Goal: Task Accomplishment & Management: Manage account settings

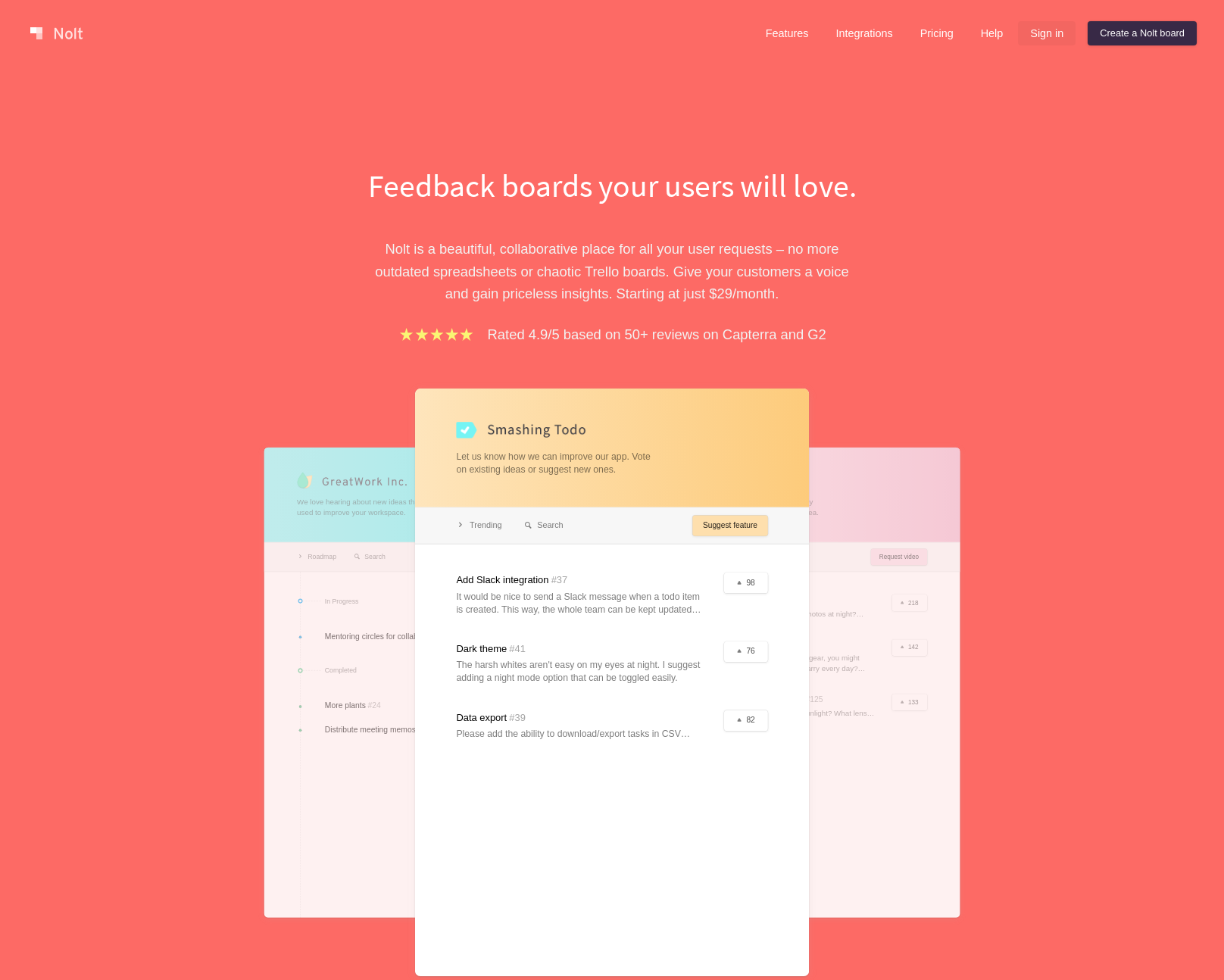
click at [1048, 39] on link "Sign in" at bounding box center [1047, 33] width 58 height 24
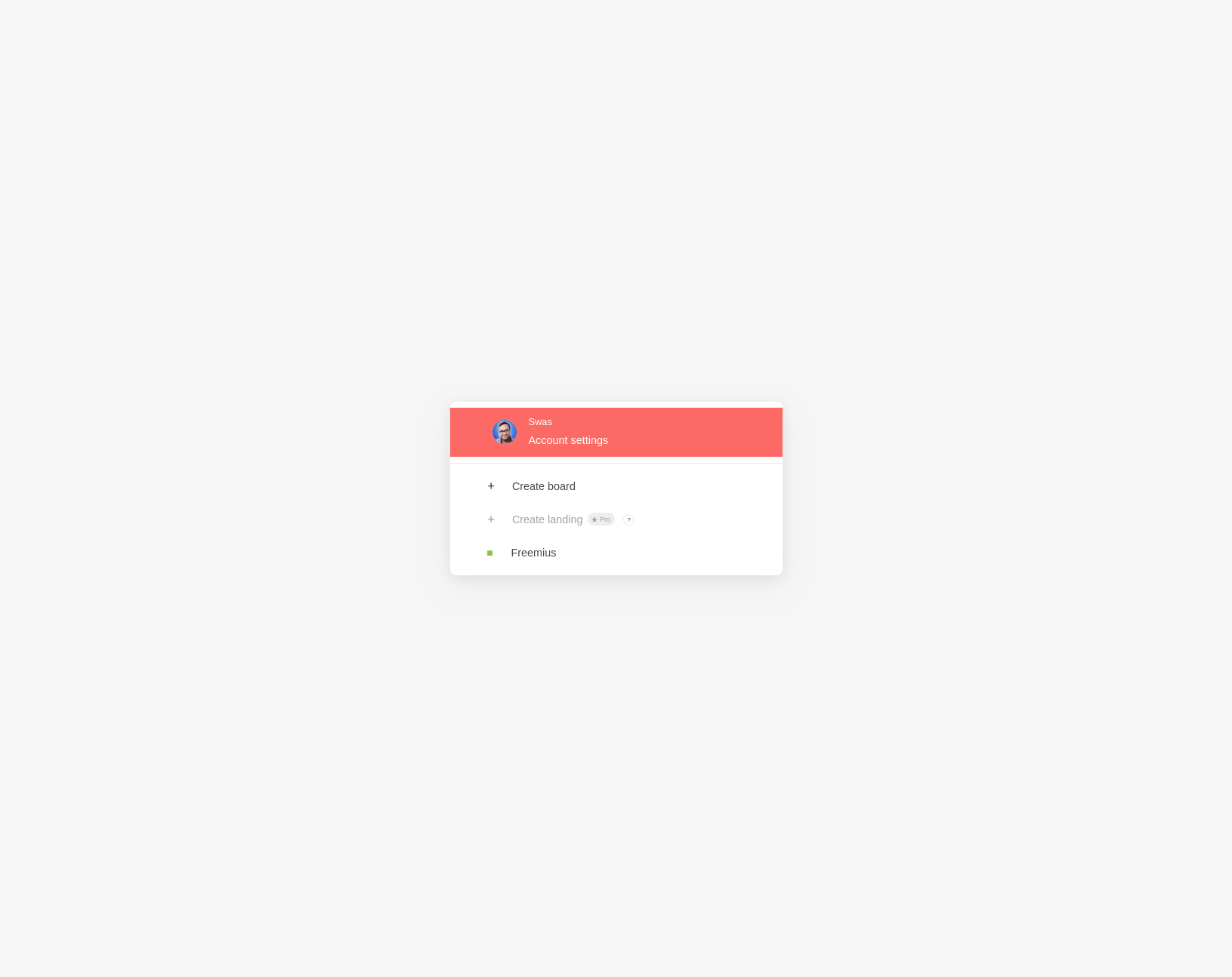
click at [572, 440] on link at bounding box center [616, 432] width 333 height 49
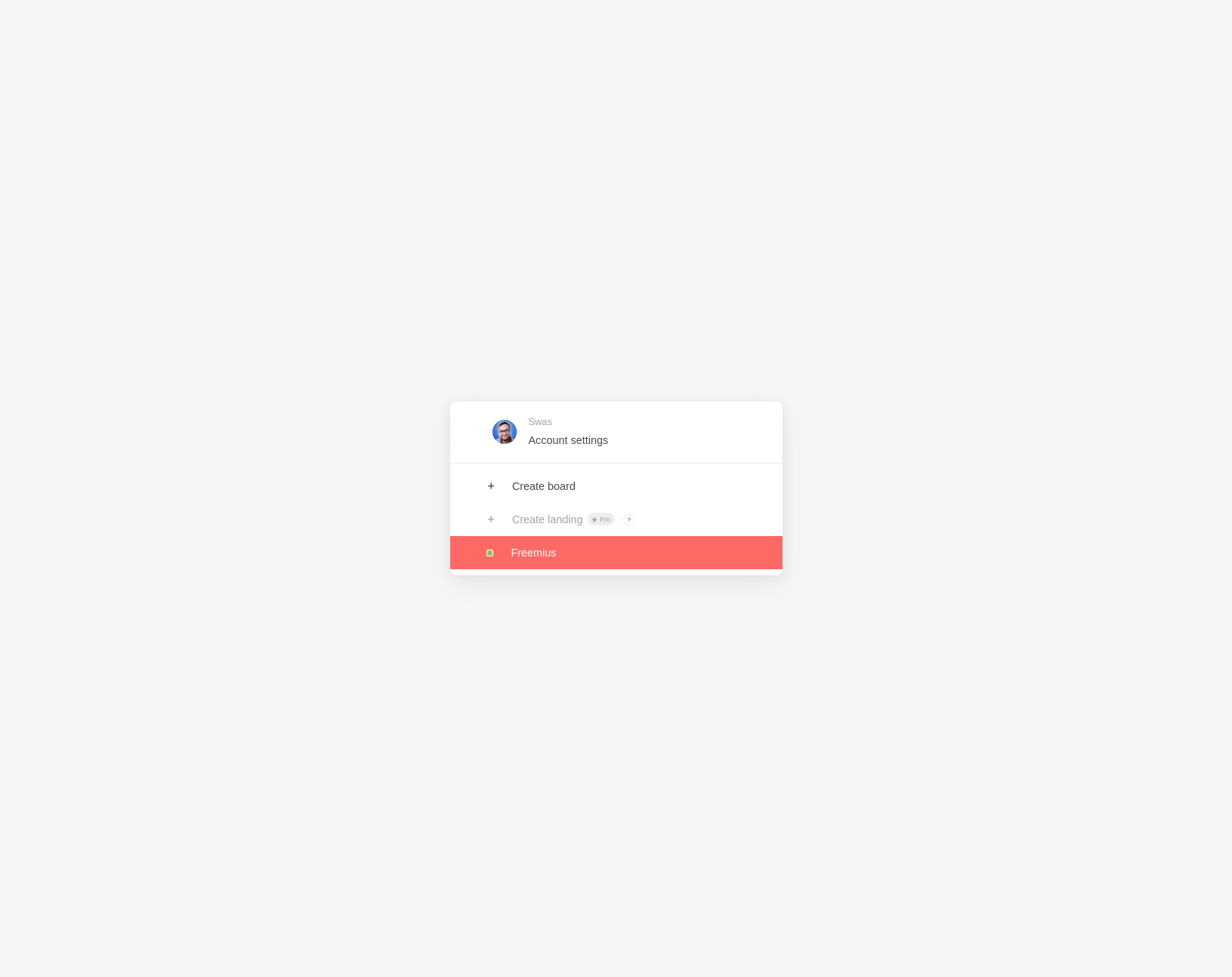
click at [531, 557] on link at bounding box center [616, 553] width 333 height 34
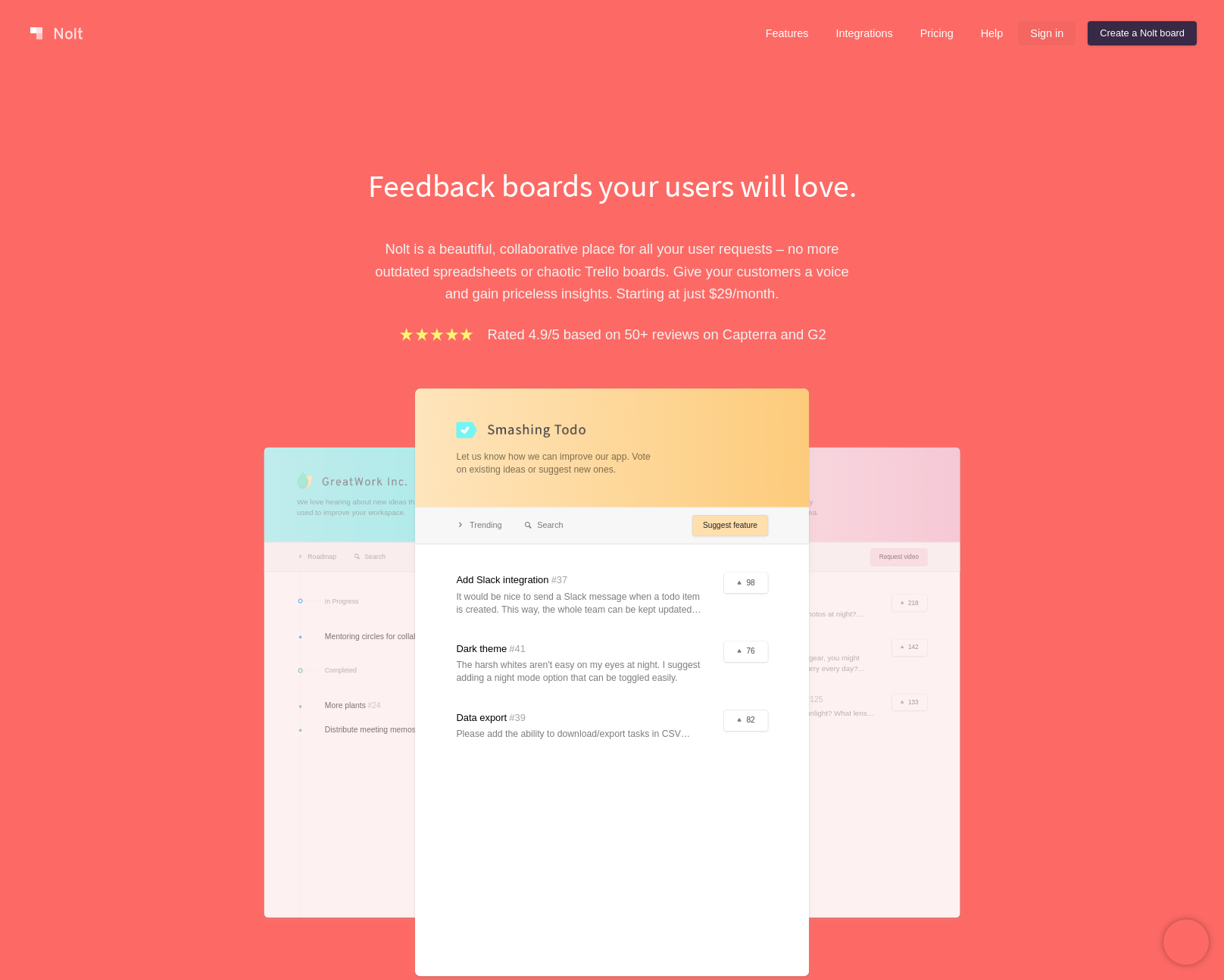
click at [1035, 31] on link "Sign in" at bounding box center [1047, 33] width 58 height 24
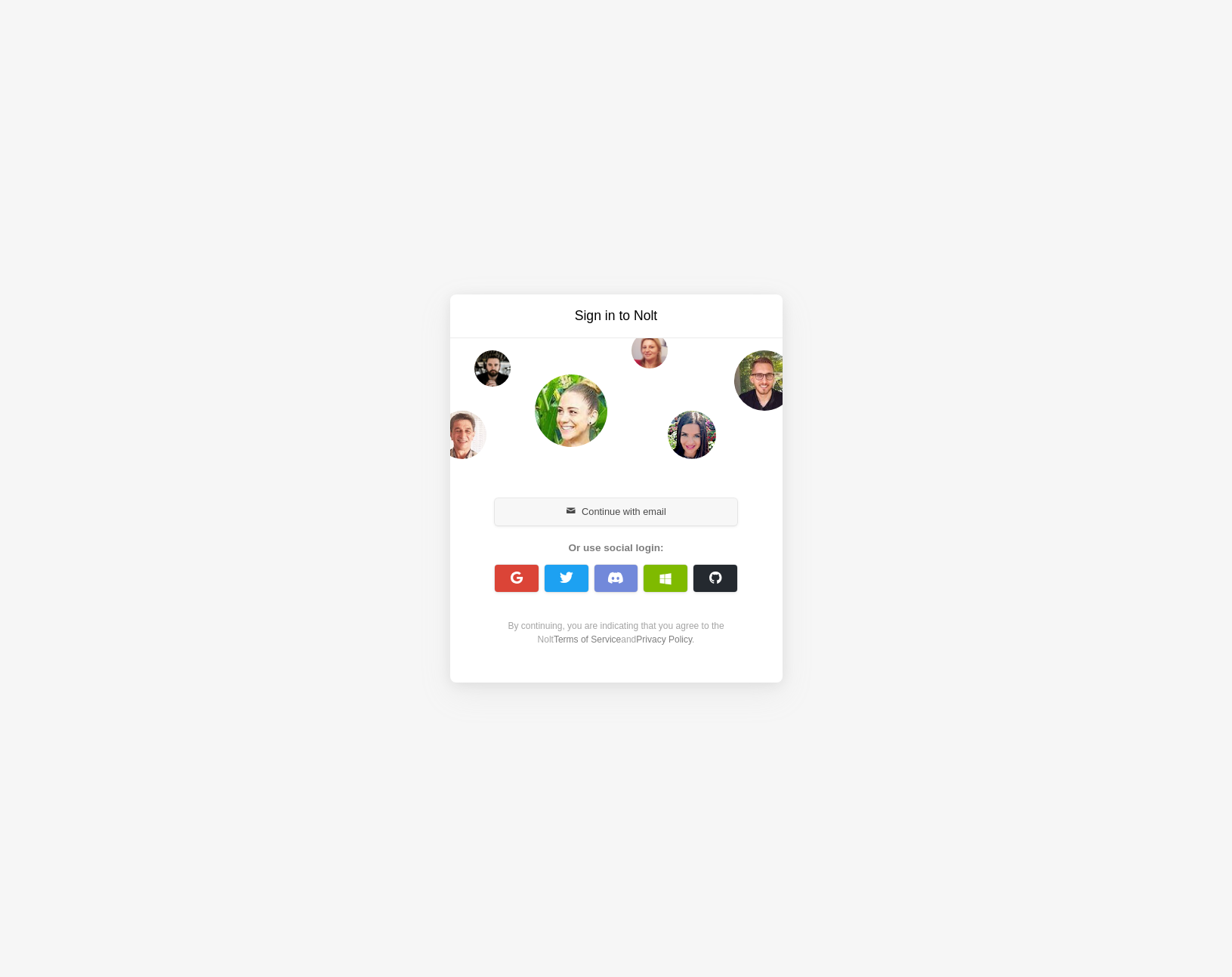
click at [617, 516] on button "Continue with email" at bounding box center [616, 512] width 243 height 27
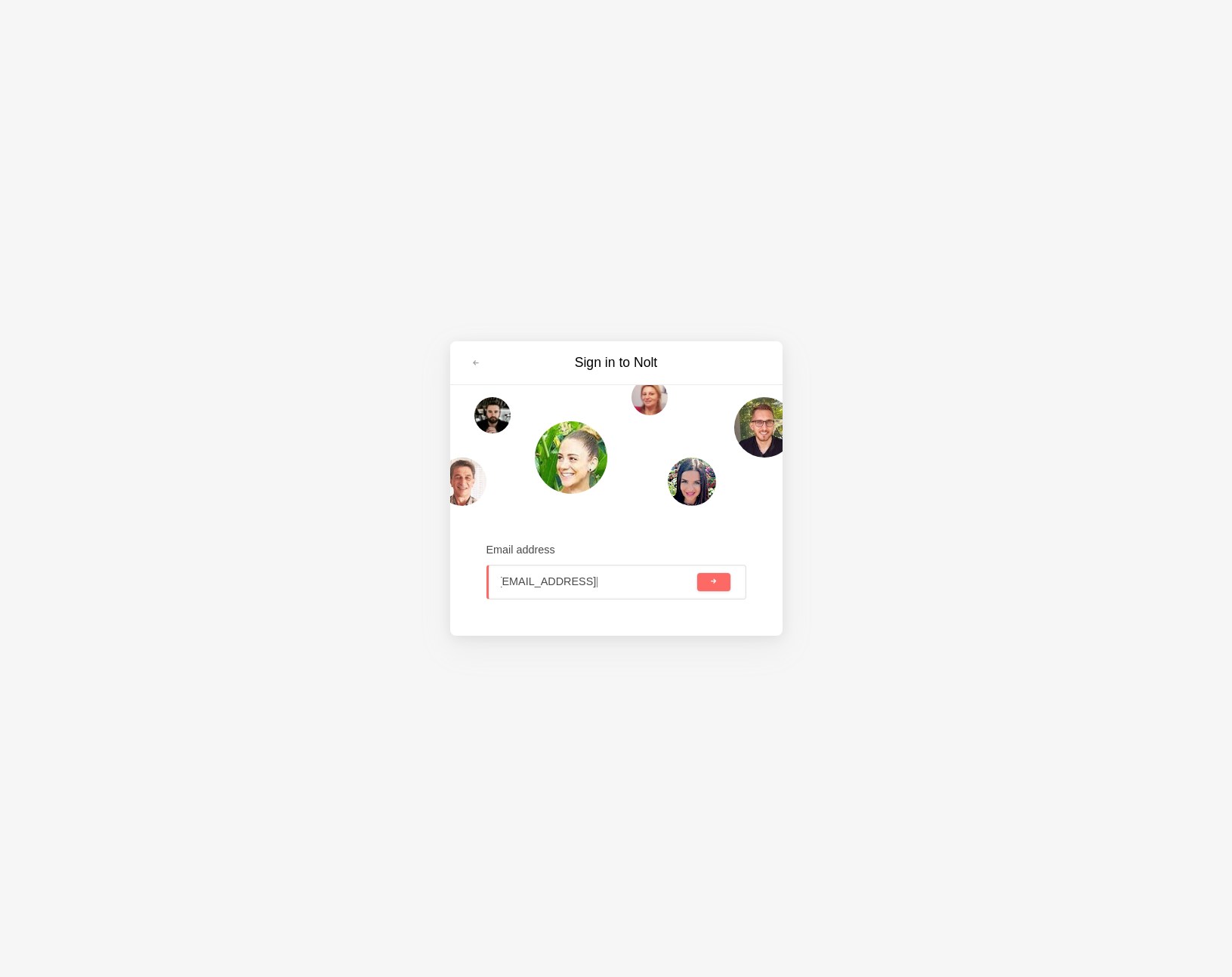
scroll to position [0, 10]
type input "admin@freemius.com"
click at [592, 580] on input "admin@freemius.com" at bounding box center [548, 582] width 97 height 34
click at [556, 584] on input "admin@freemius.com" at bounding box center [548, 582] width 97 height 34
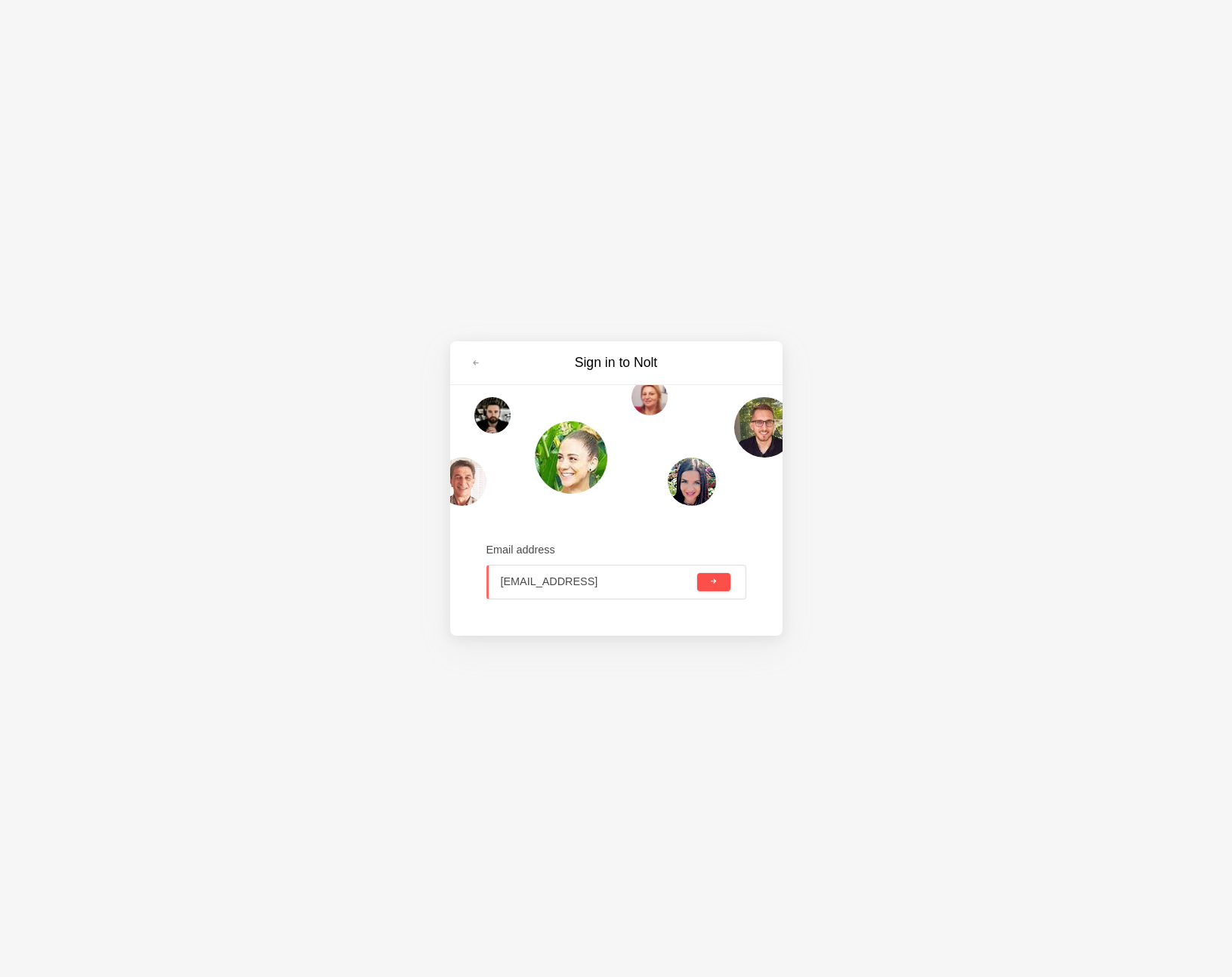
click at [717, 578] on button "submit" at bounding box center [713, 582] width 33 height 18
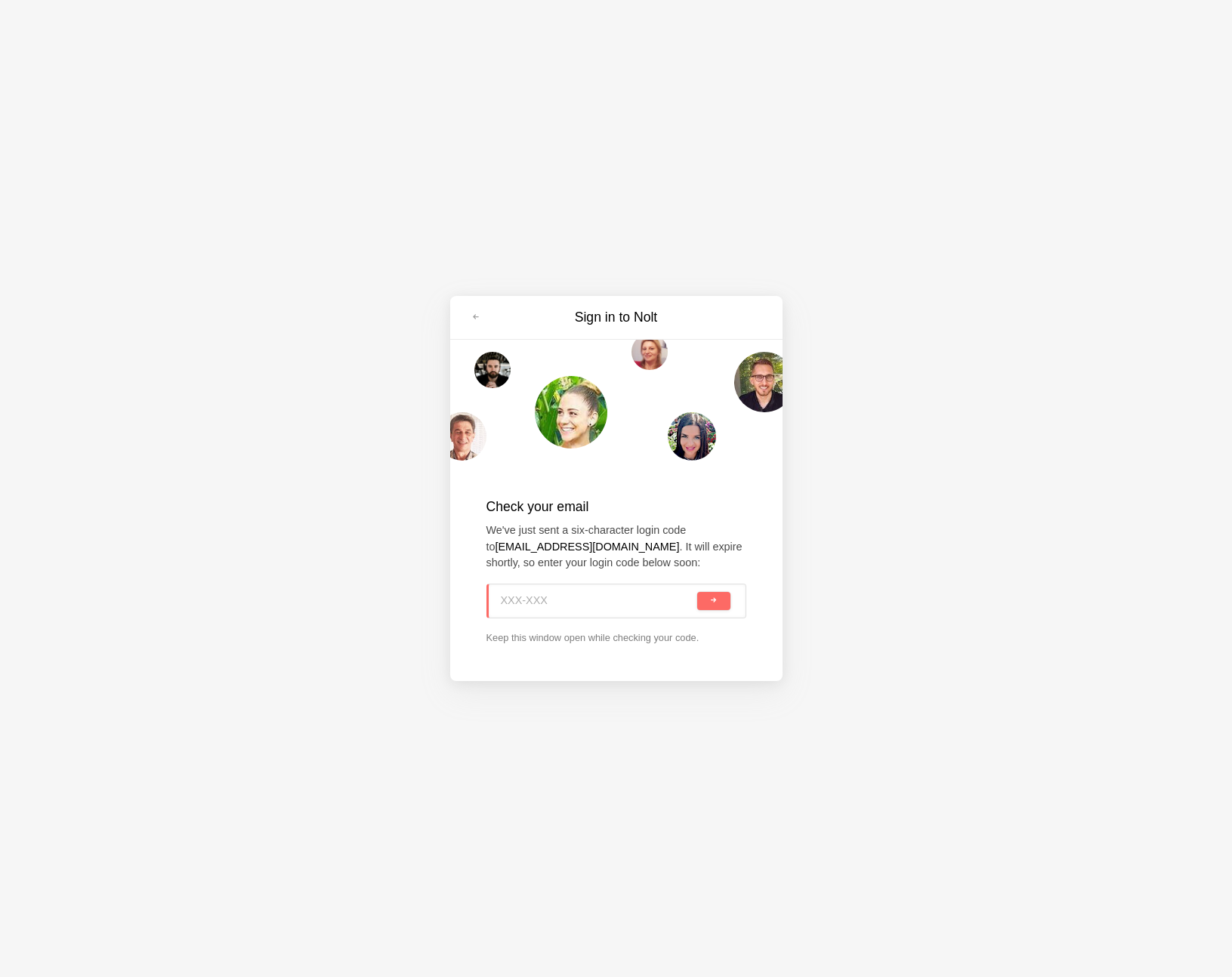
paste input "GKK-C8J"
type input "GKK-C8J"
click at [713, 604] on span "submit" at bounding box center [713, 600] width 8 height 8
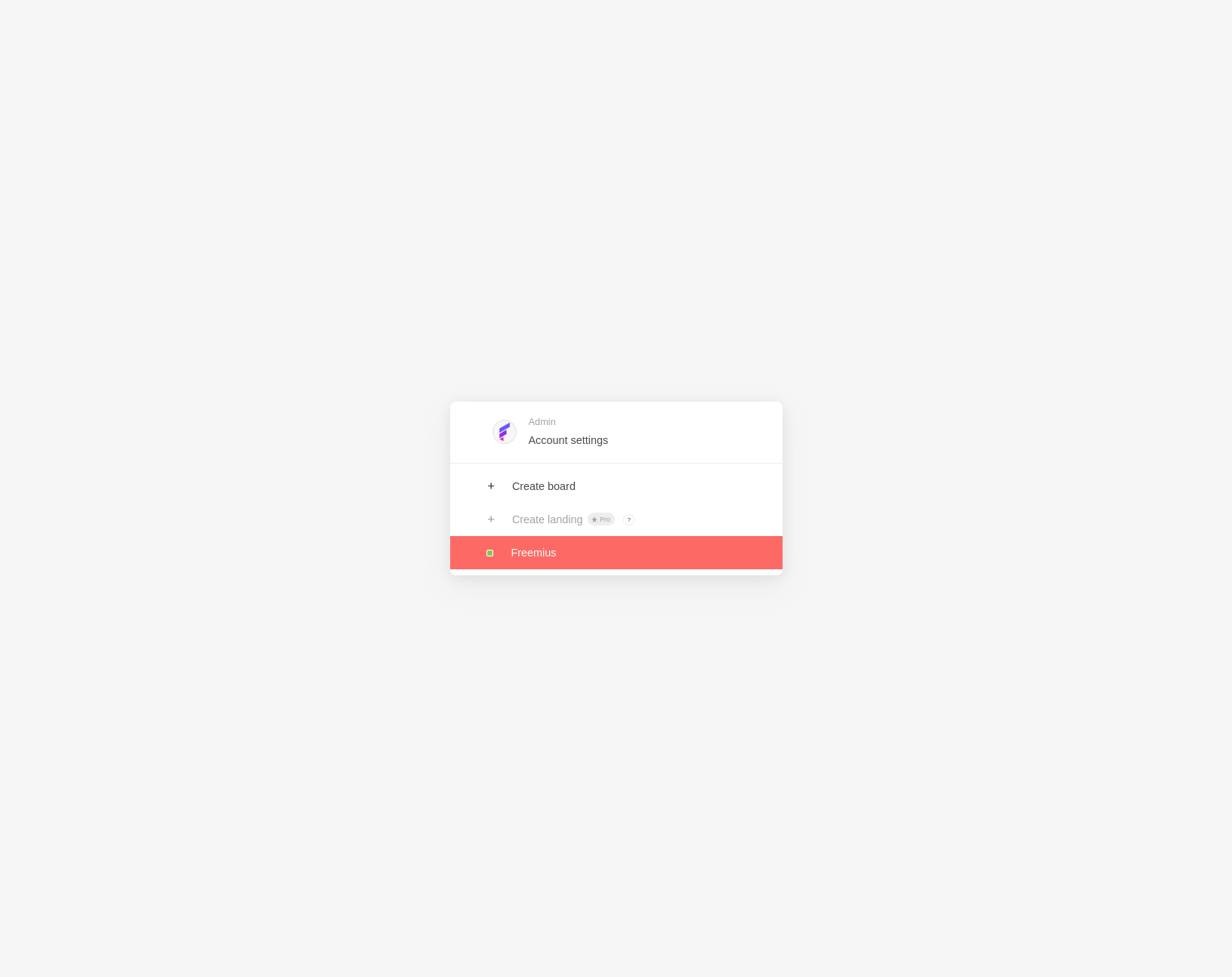
click at [534, 551] on link at bounding box center [616, 553] width 333 height 34
